Goal: Task Accomplishment & Management: Complete application form

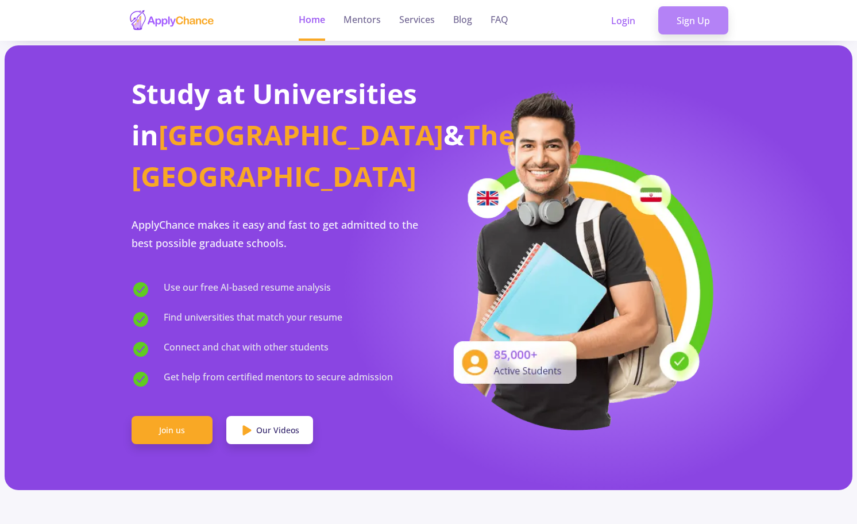
click at [684, 22] on link "Sign Up" at bounding box center [693, 20] width 70 height 29
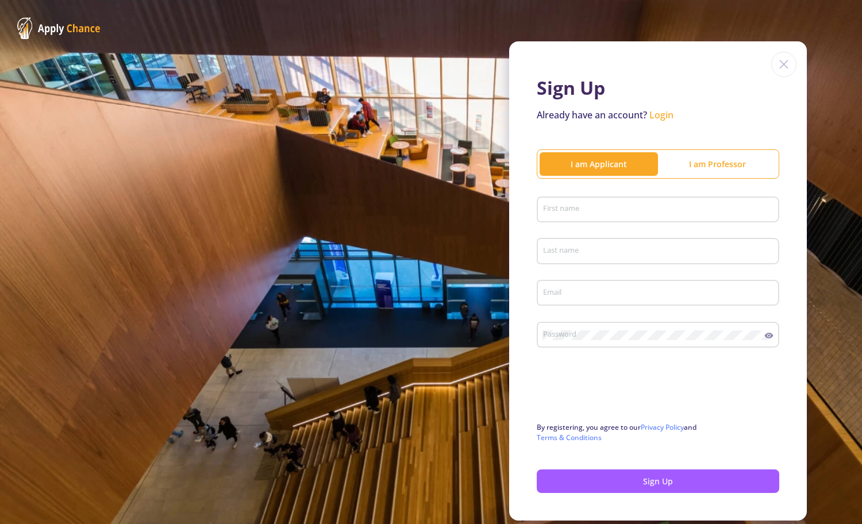
click at [526, 168] on div "Sign Up Already have an account? Login I am Applicant I am Professor First name…" at bounding box center [658, 280] width 298 height 479
click at [571, 204] on div "First name" at bounding box center [658, 207] width 232 height 30
type input "[PERSON_NAME]"
type input "Sharify"
type input "[EMAIL_ADDRESS][DOMAIN_NAME]"
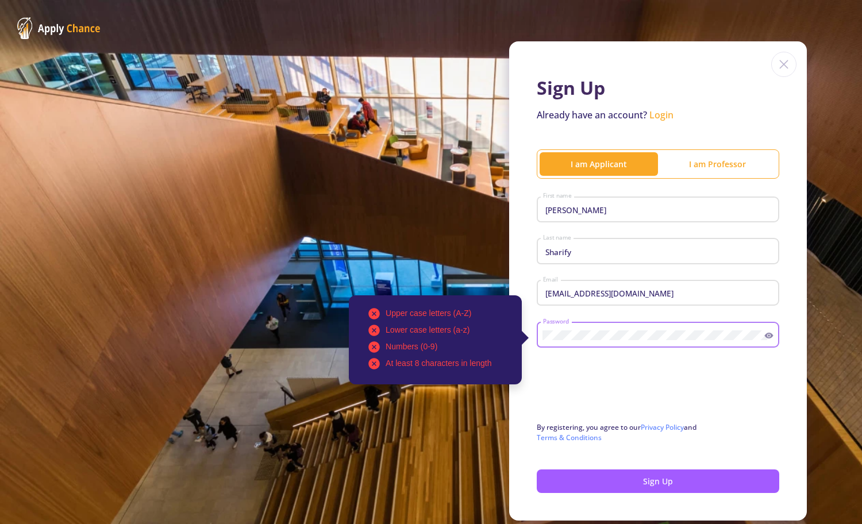
click at [542, 324] on div "Upper case letters (A-Z) Lower case letters (a-z) Numbers (0-9) At least 8 char…" at bounding box center [653, 333] width 222 height 30
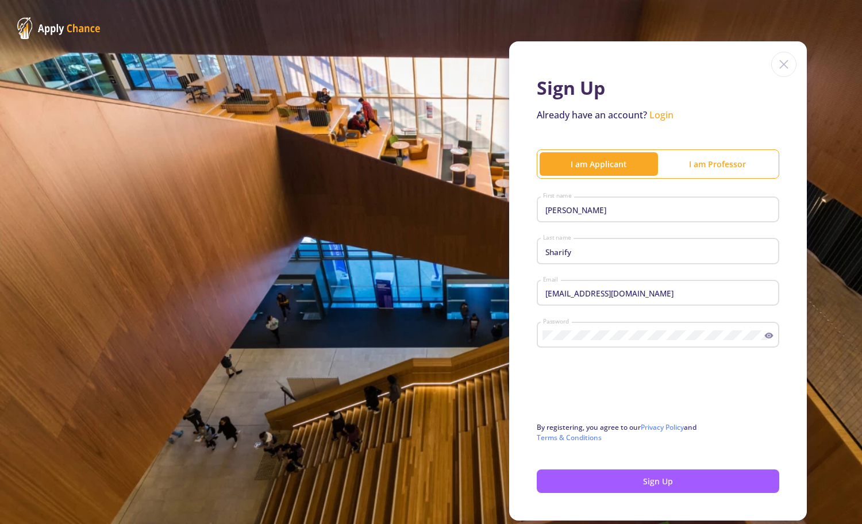
click at [765, 338] on icon at bounding box center [769, 336] width 9 height 6
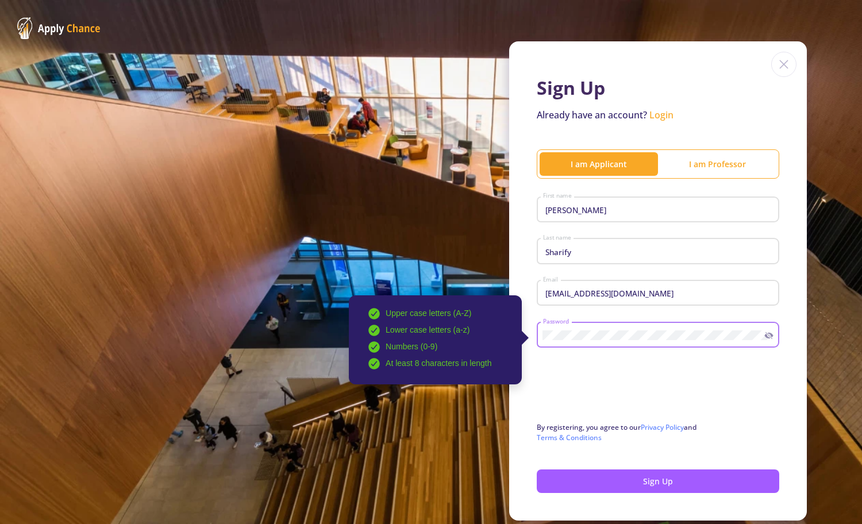
click at [542, 333] on div "Upper case letters (A-Z) Lower case letters (a-z) Numbers (0-9) At least 8 char…" at bounding box center [653, 333] width 222 height 30
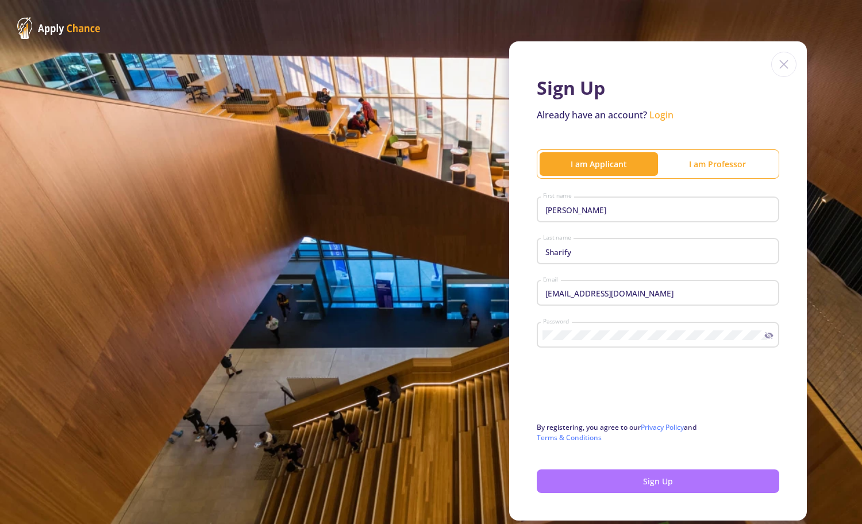
click at [626, 477] on button "Sign Up" at bounding box center [658, 481] width 242 height 24
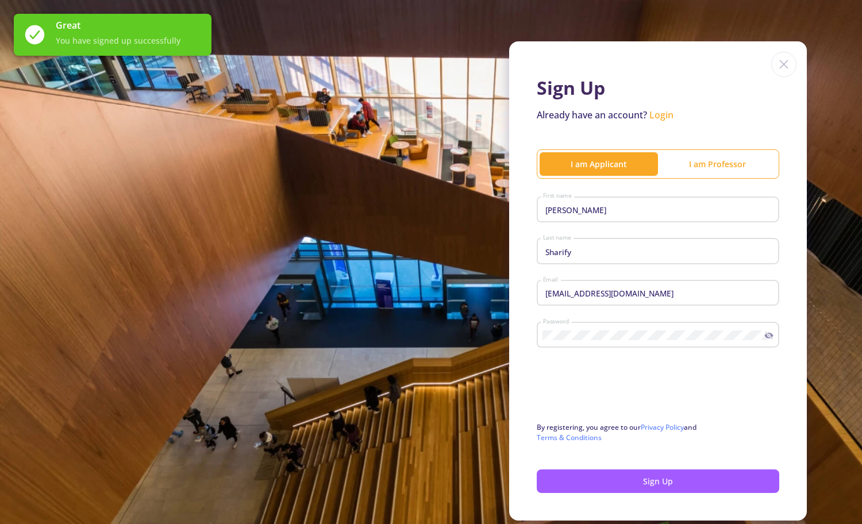
click at [664, 117] on link "Login" at bounding box center [661, 115] width 24 height 13
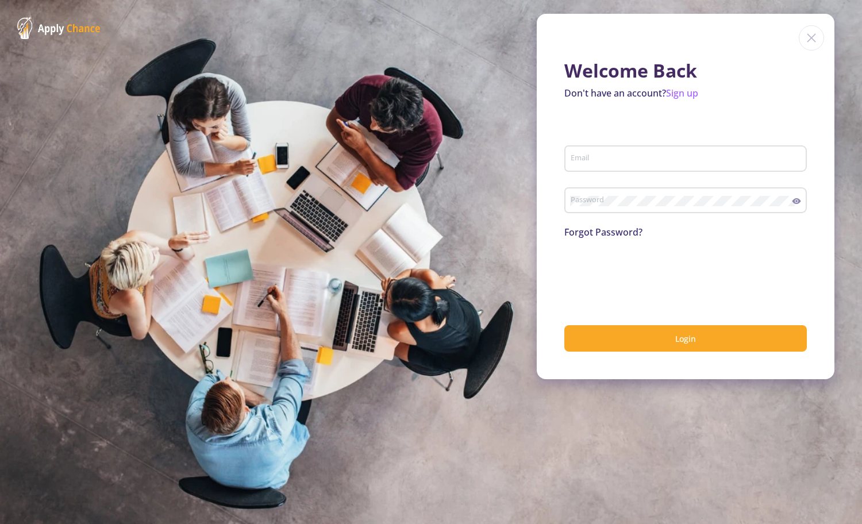
type input "[EMAIL_ADDRESS][DOMAIN_NAME]"
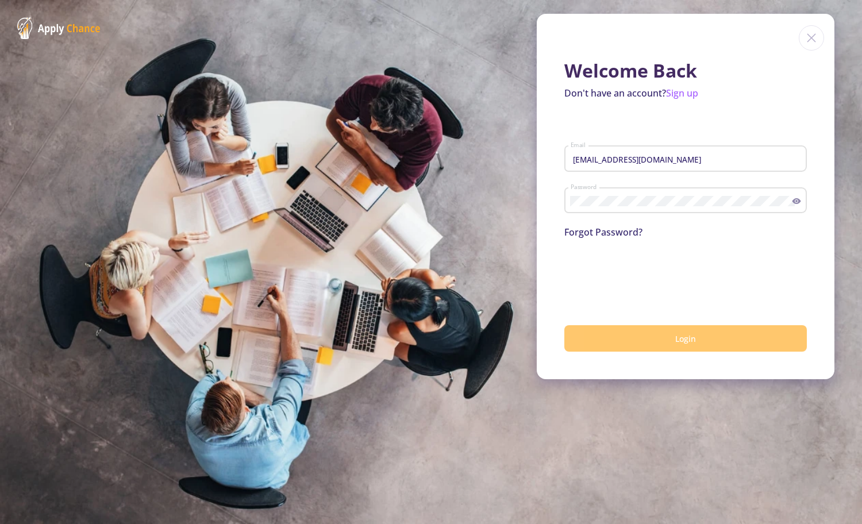
click at [666, 333] on button "Login" at bounding box center [685, 338] width 242 height 27
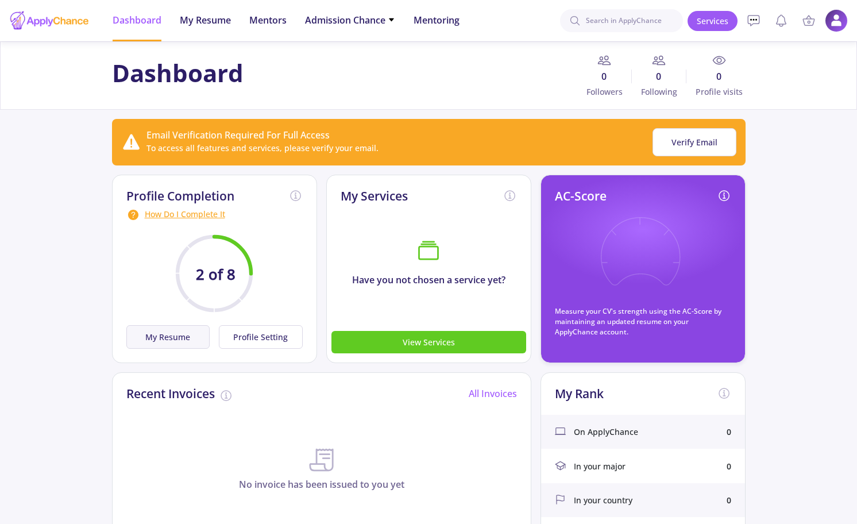
click at [183, 334] on button "My Resume" at bounding box center [168, 337] width 84 height 24
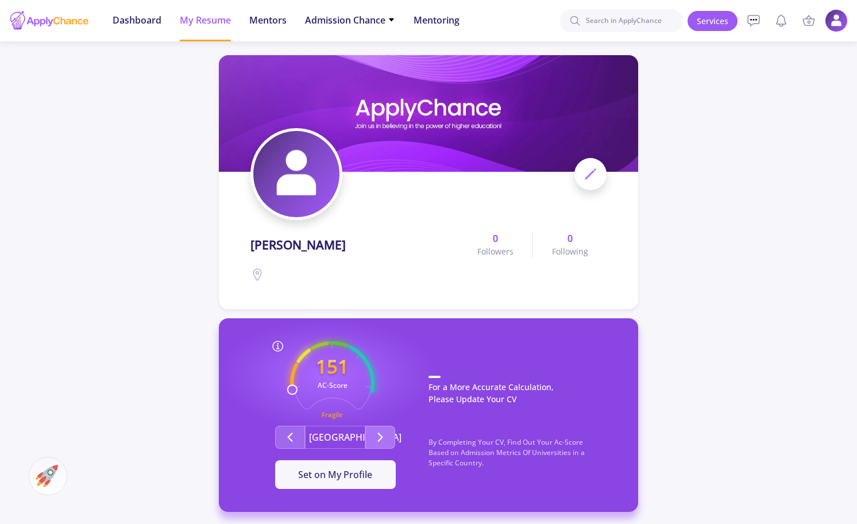
click at [377, 435] on icon "Second group" at bounding box center [380, 437] width 14 height 14
click at [350, 477] on span "Set on My Profile" at bounding box center [335, 474] width 74 height 13
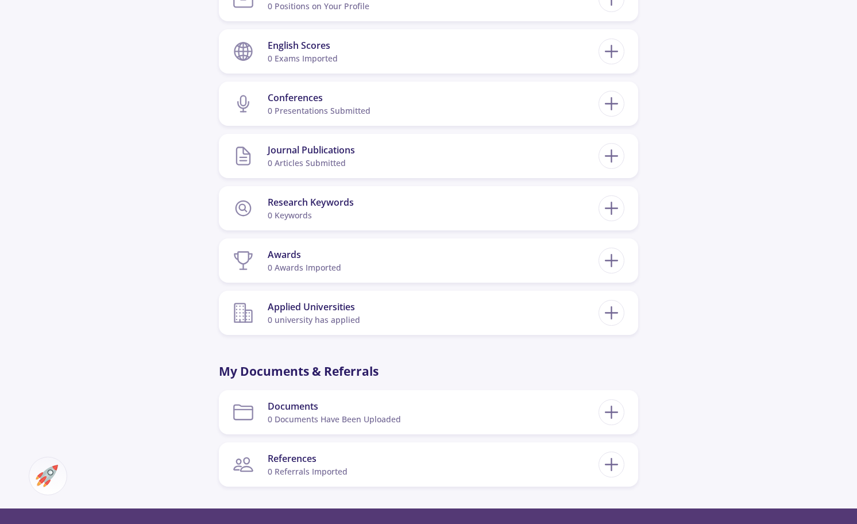
scroll to position [644, 0]
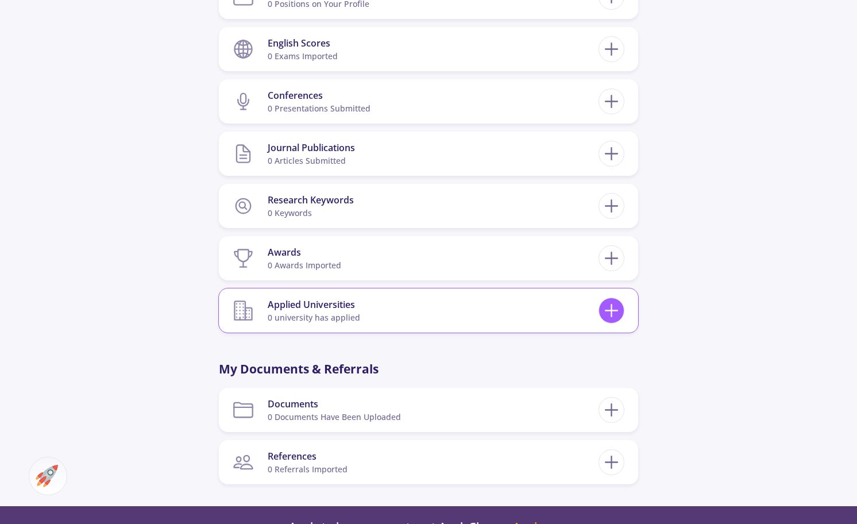
click at [618, 307] on icon at bounding box center [611, 310] width 21 height 21
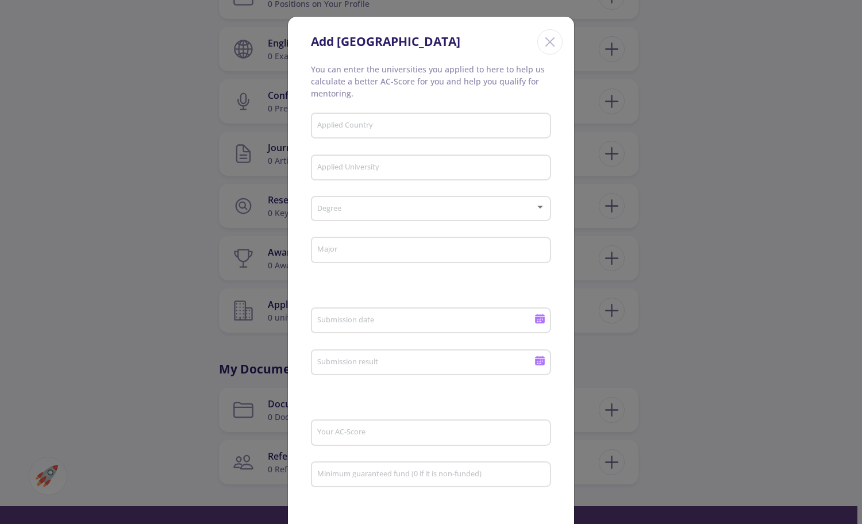
click at [551, 46] on line "Close" at bounding box center [550, 42] width 8 height 8
